Goal: Information Seeking & Learning: Learn about a topic

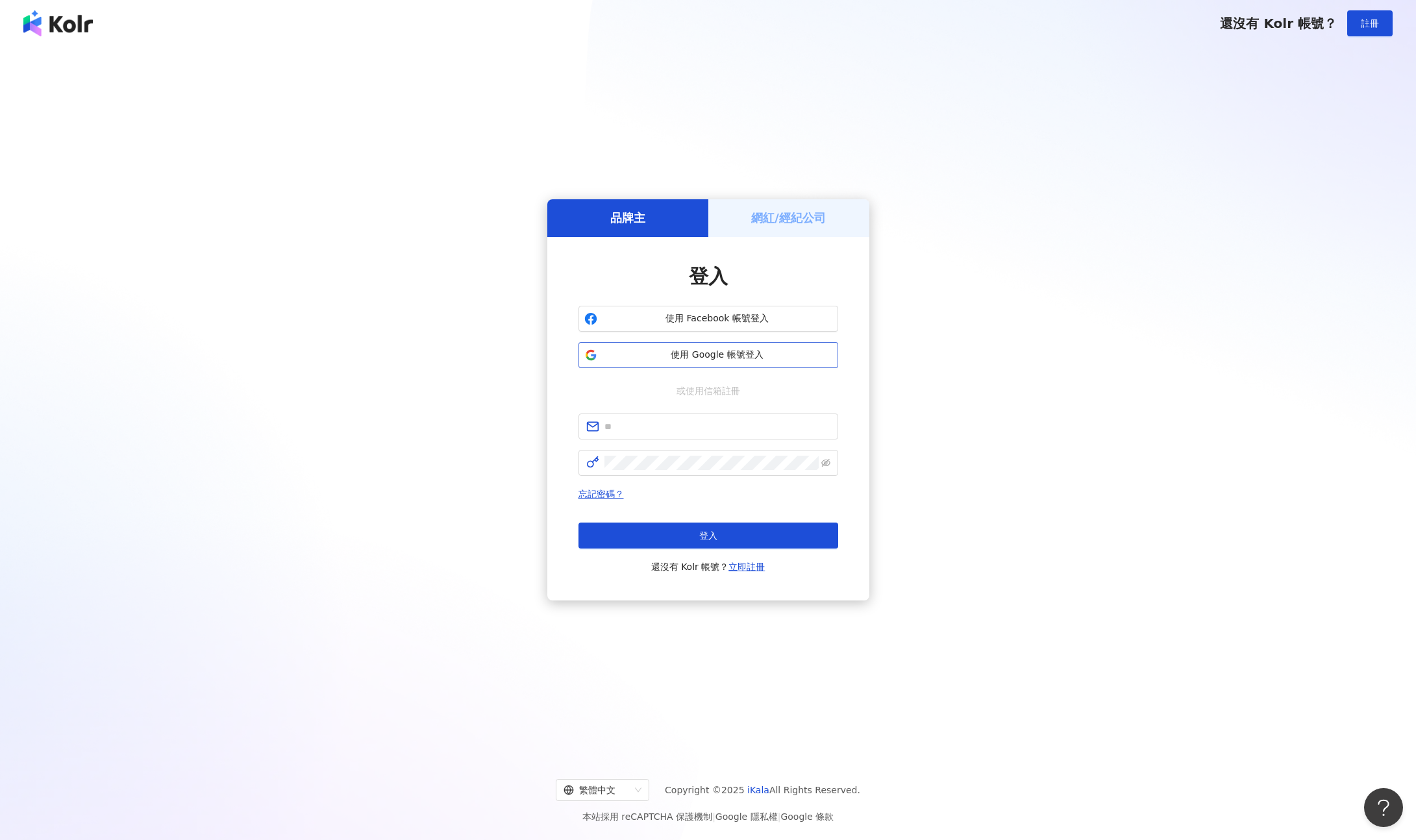
click at [682, 353] on span "使用 Google 帳號登入" at bounding box center [717, 355] width 230 height 13
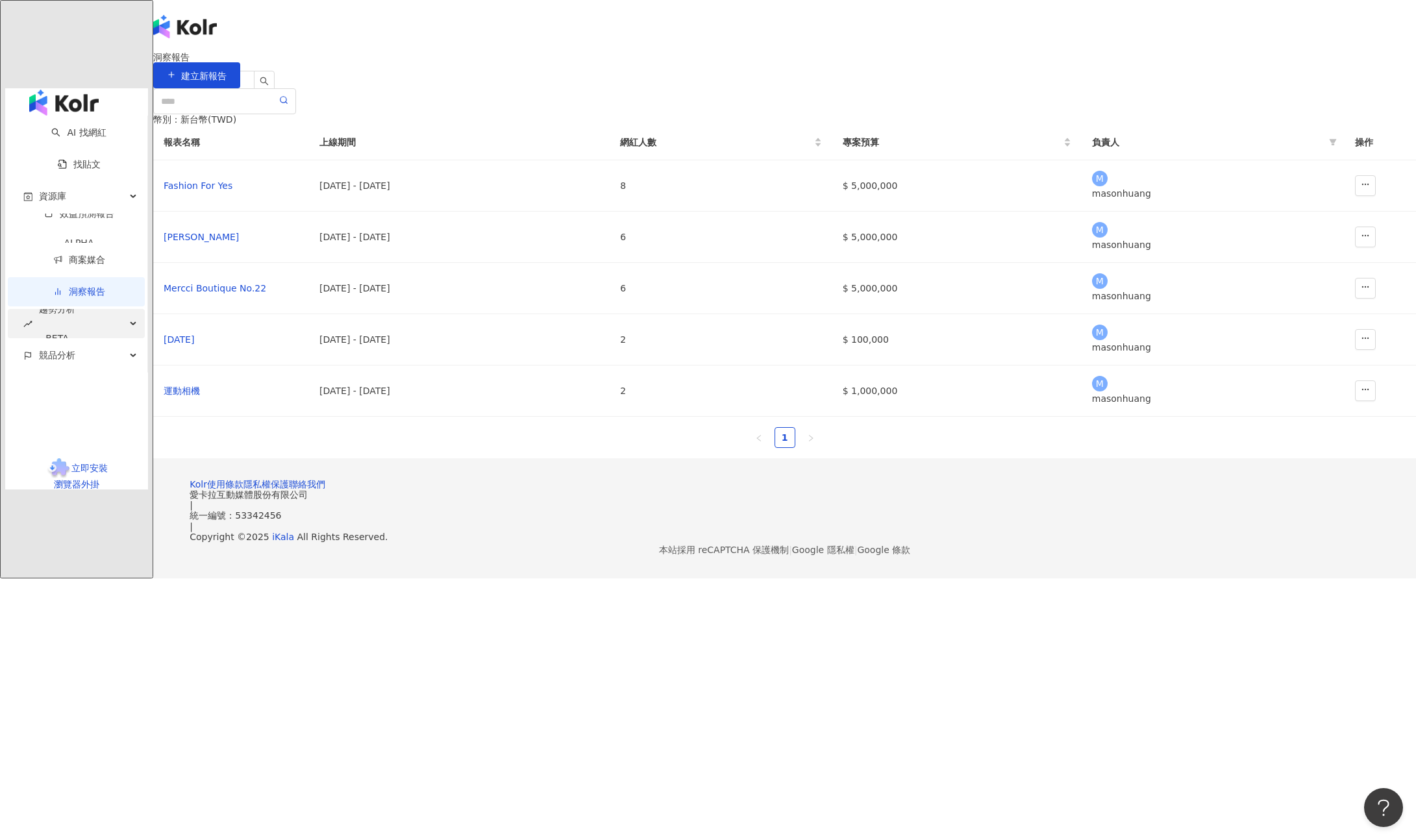
click at [122, 309] on div "趨勢分析 BETA" at bounding box center [76, 323] width 137 height 29
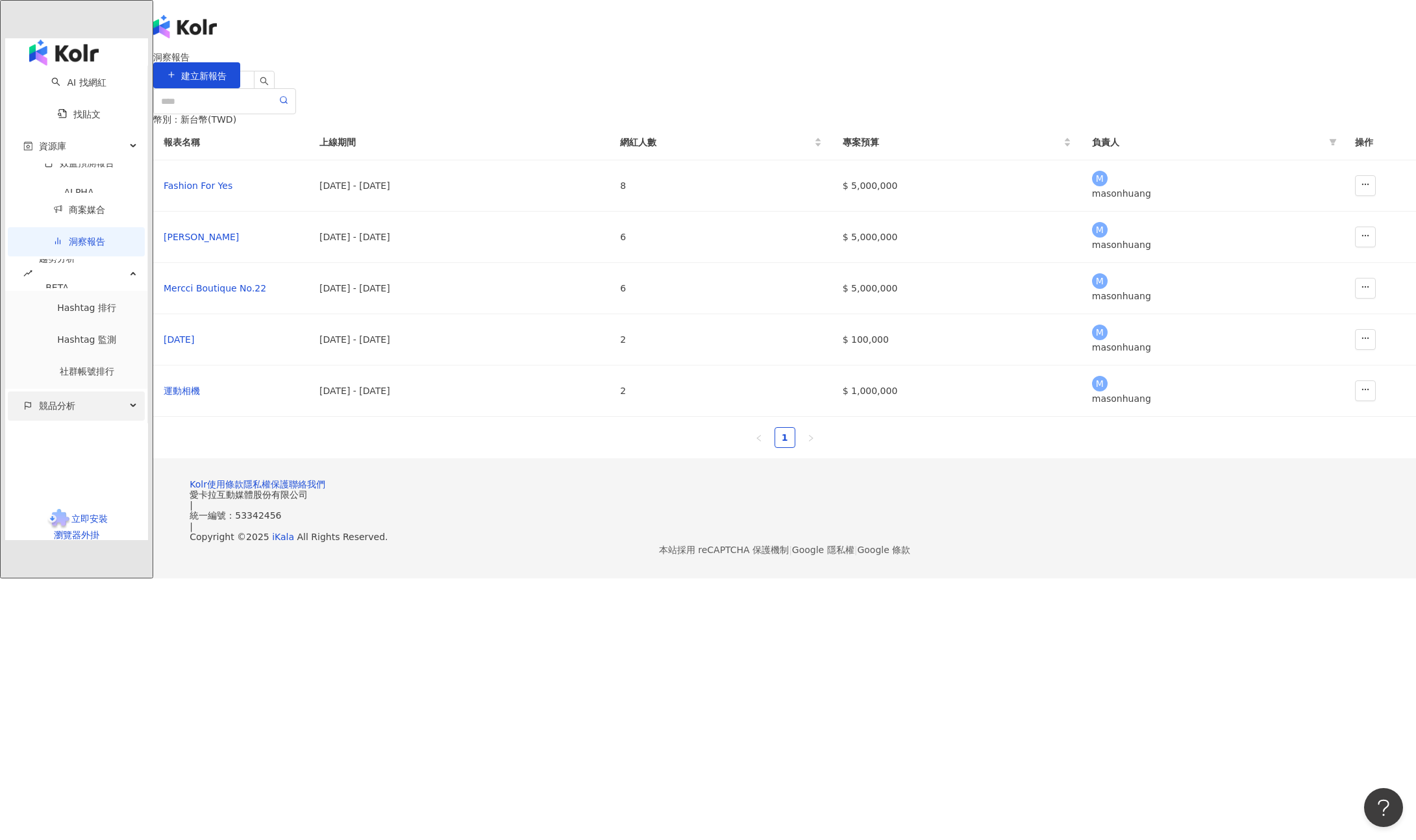
click at [111, 391] on div "競品分析" at bounding box center [76, 405] width 137 height 29
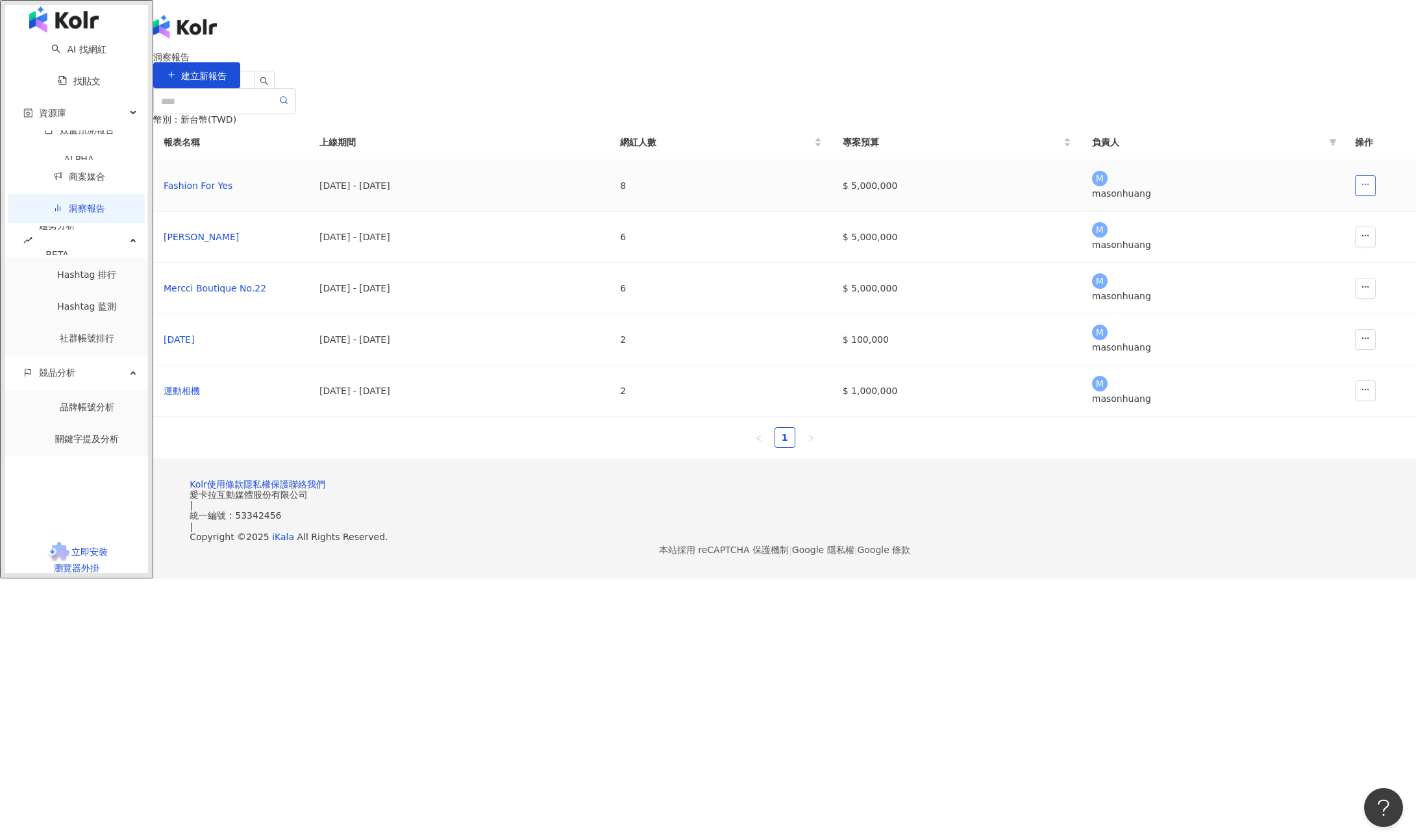
click at [1355, 196] on button "button" at bounding box center [1365, 185] width 21 height 21
click at [1233, 249] on main "洞察報告 建立新報告 幣別 ： 新台幣 ( TWD ) 報表名稱 上線期間 網紅人數 專案預算 負責人 操作 Fashion For Yes [DATE] -…" at bounding box center [784, 255] width 1262 height 407
click at [60, 128] on div "資源庫" at bounding box center [76, 113] width 137 height 29
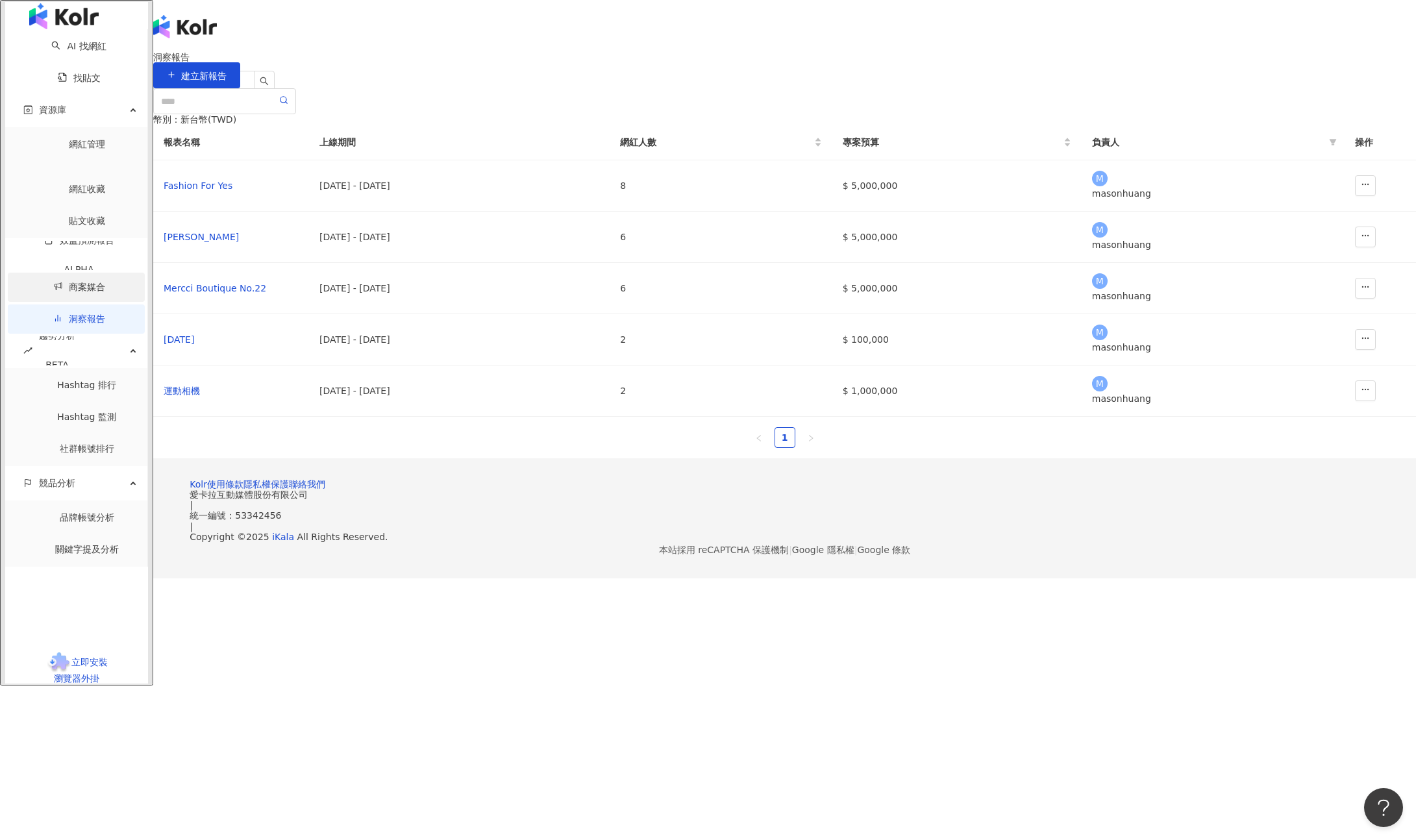
click at [91, 282] on link "商案媒合" at bounding box center [79, 287] width 52 height 10
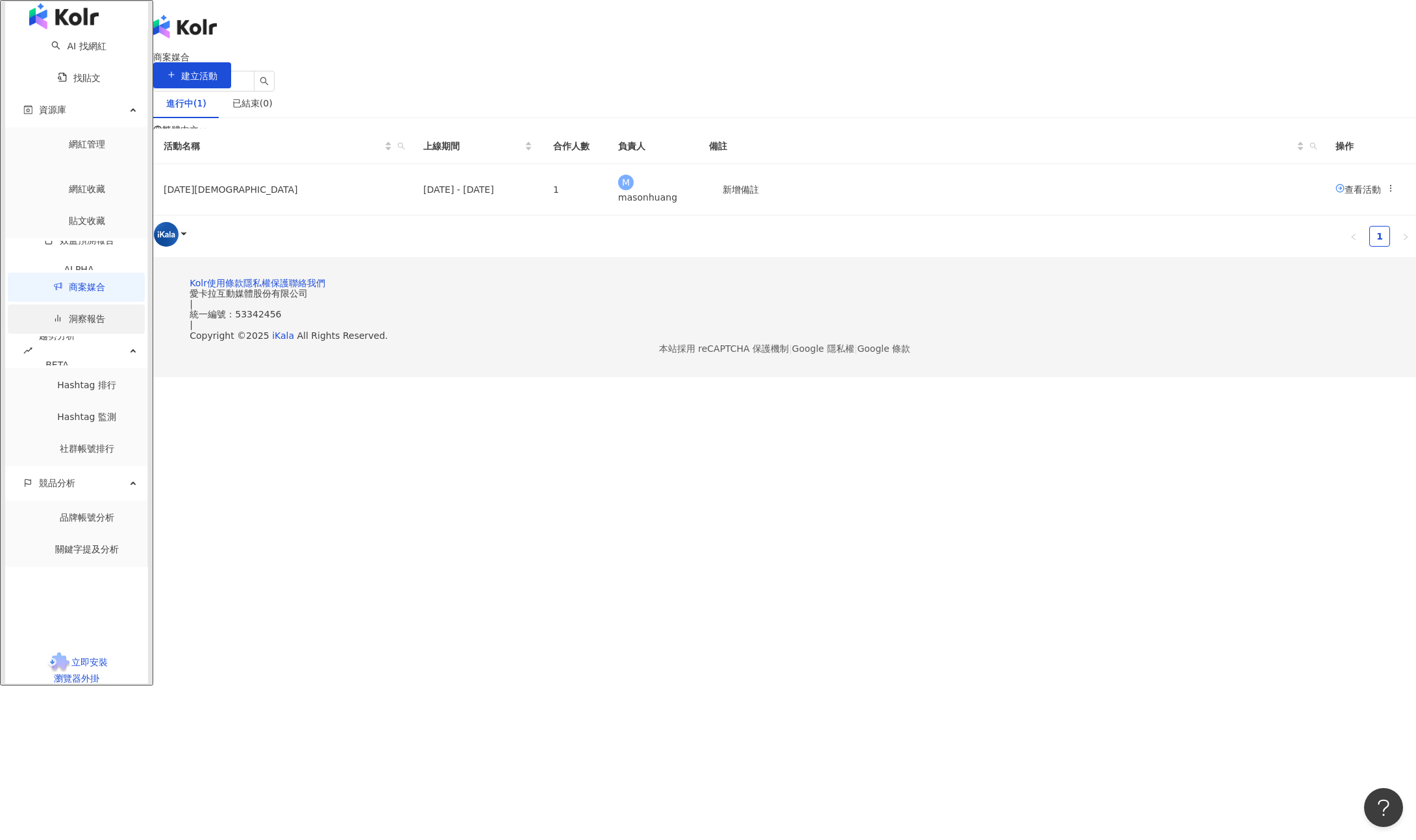
click at [86, 313] on link "洞察報告" at bounding box center [79, 318] width 52 height 10
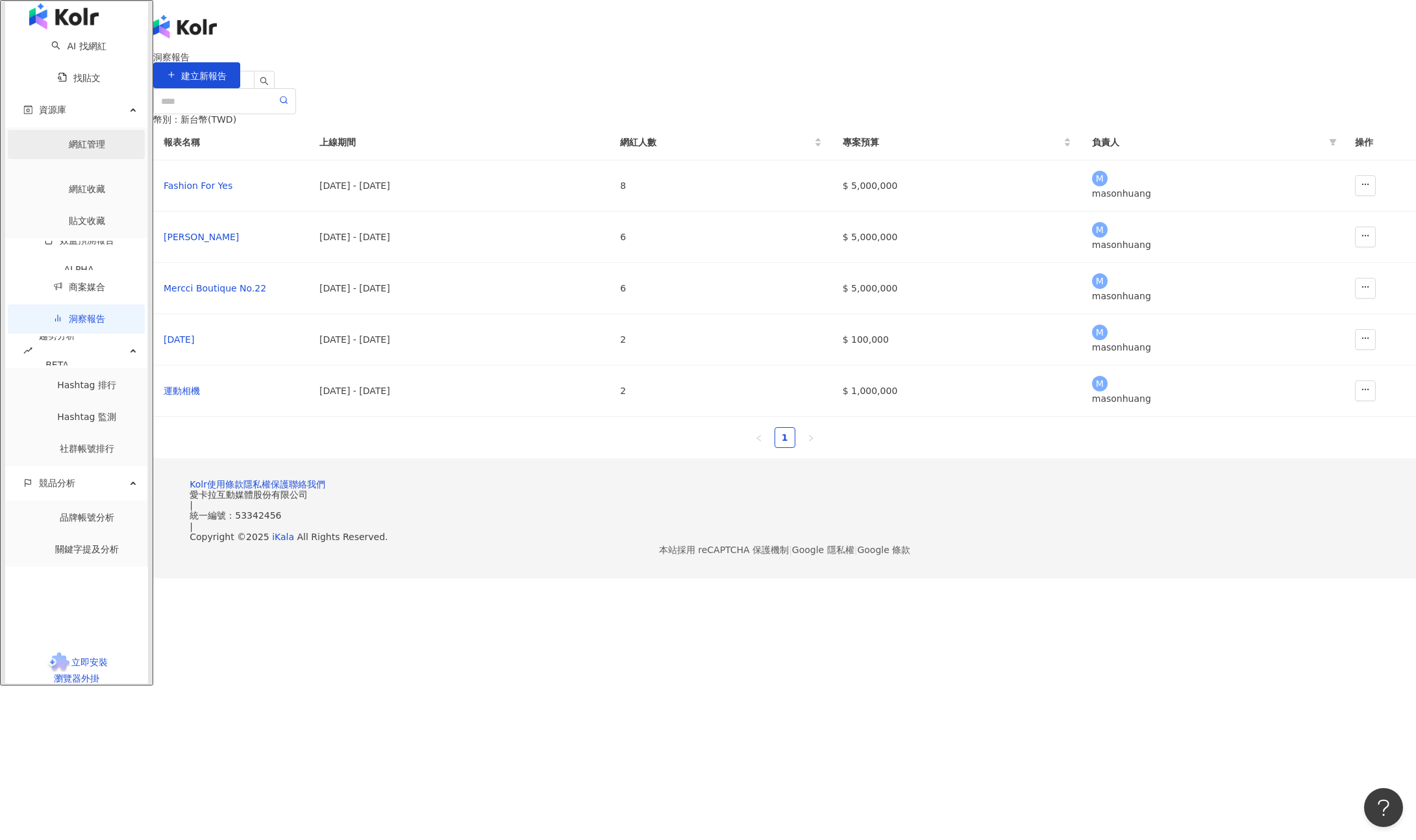
click at [76, 149] on link "網紅管理" at bounding box center [87, 144] width 36 height 10
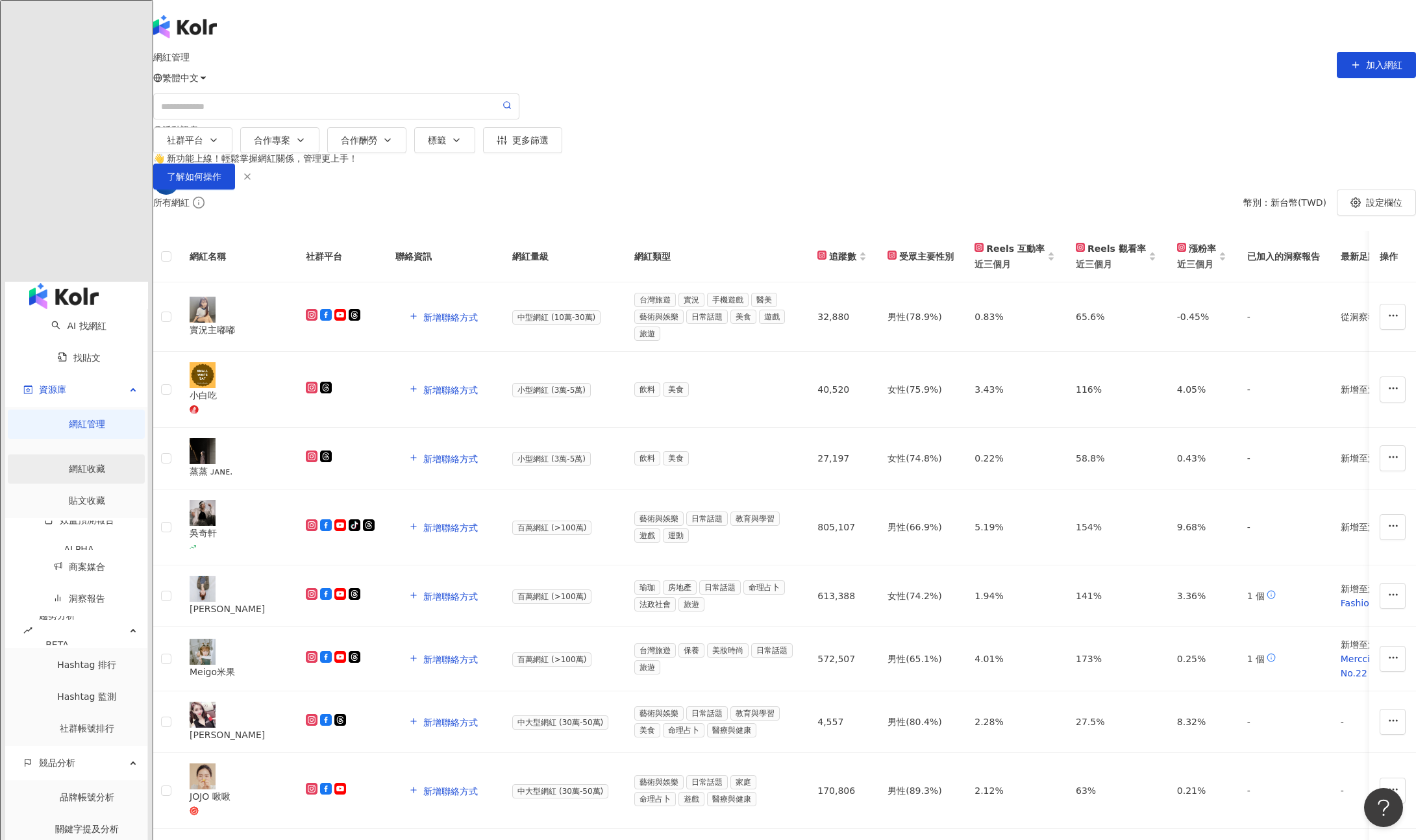
click at [69, 463] on link "網紅收藏" at bounding box center [87, 468] width 36 height 10
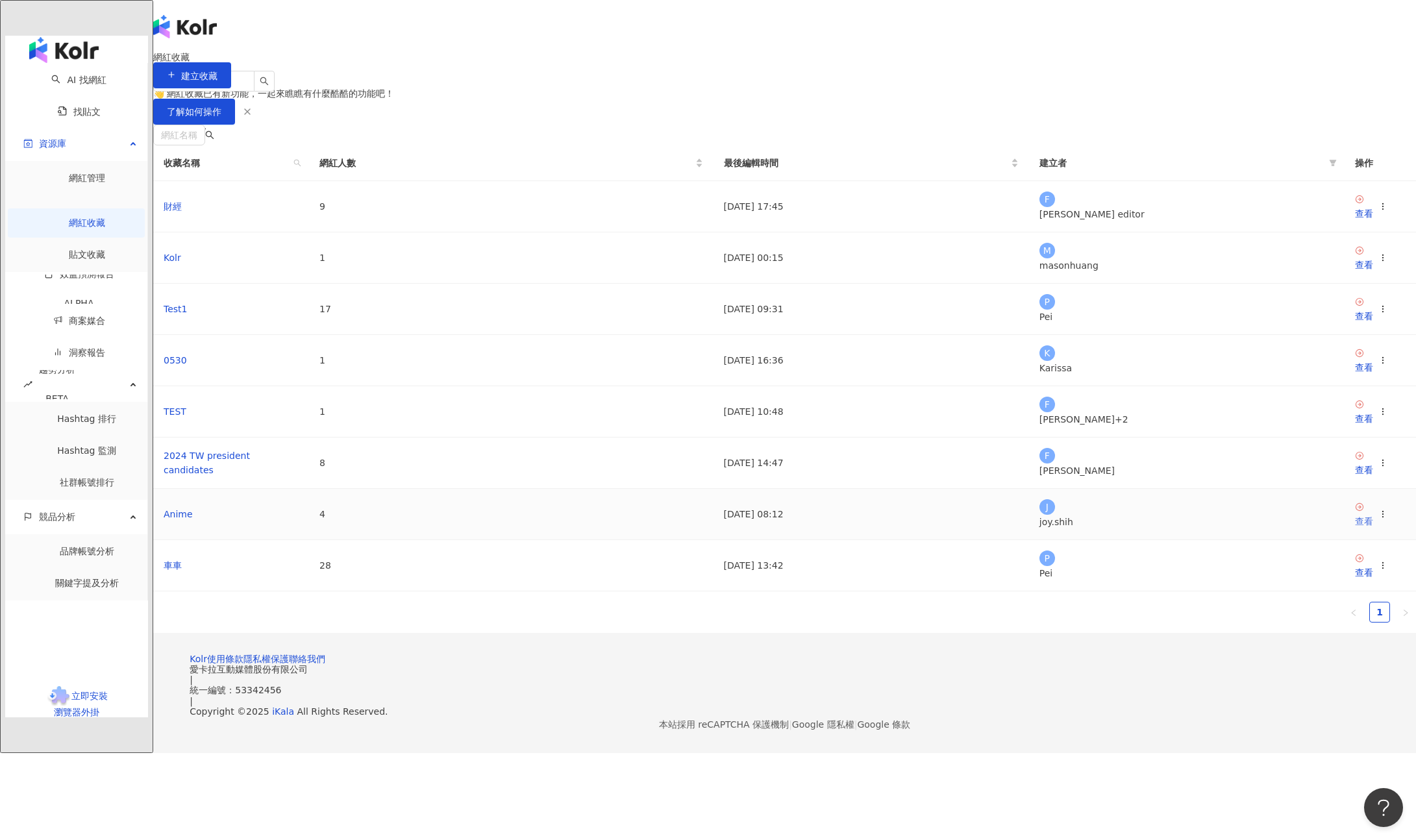
click at [1355, 529] on div "查看" at bounding box center [1363, 520] width 18 height 14
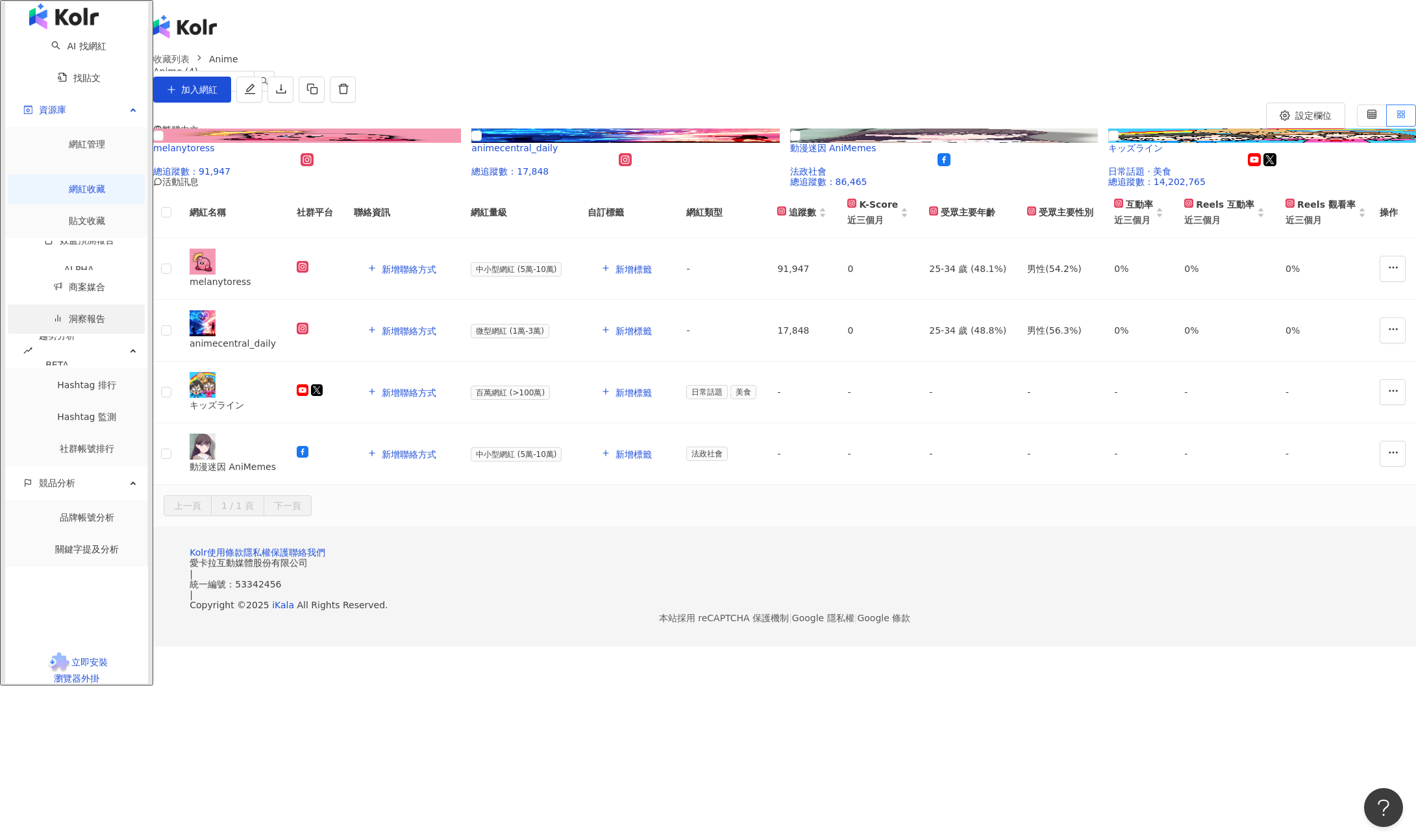
click at [69, 313] on link "洞察報告" at bounding box center [79, 318] width 52 height 10
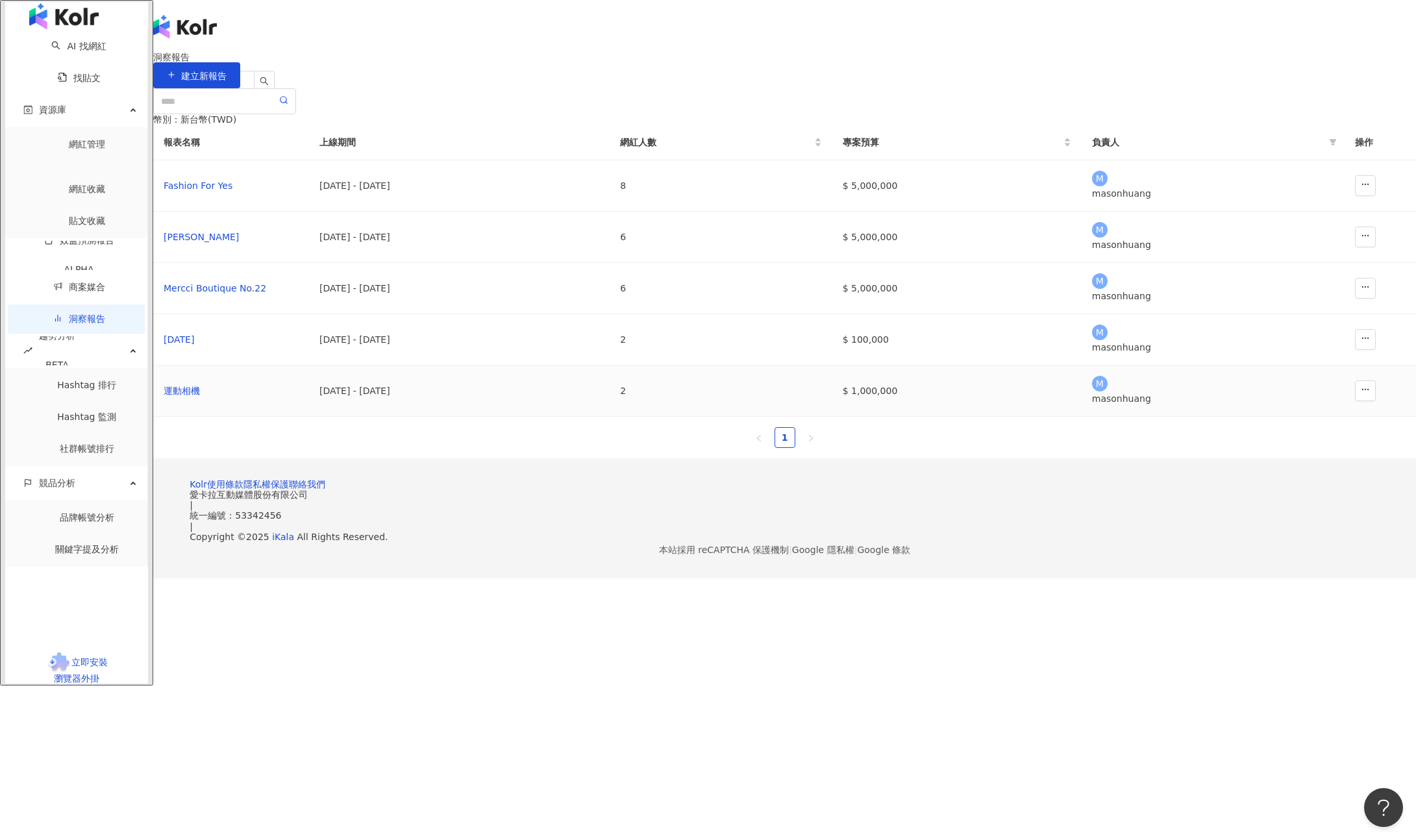
click at [1092, 406] on div "masonhuang" at bounding box center [1212, 398] width 242 height 14
click at [1361, 394] on icon "button" at bounding box center [1365, 389] width 9 height 9
click at [299, 398] on div "運動相機" at bounding box center [231, 390] width 135 height 14
